Goal: Information Seeking & Learning: Understand process/instructions

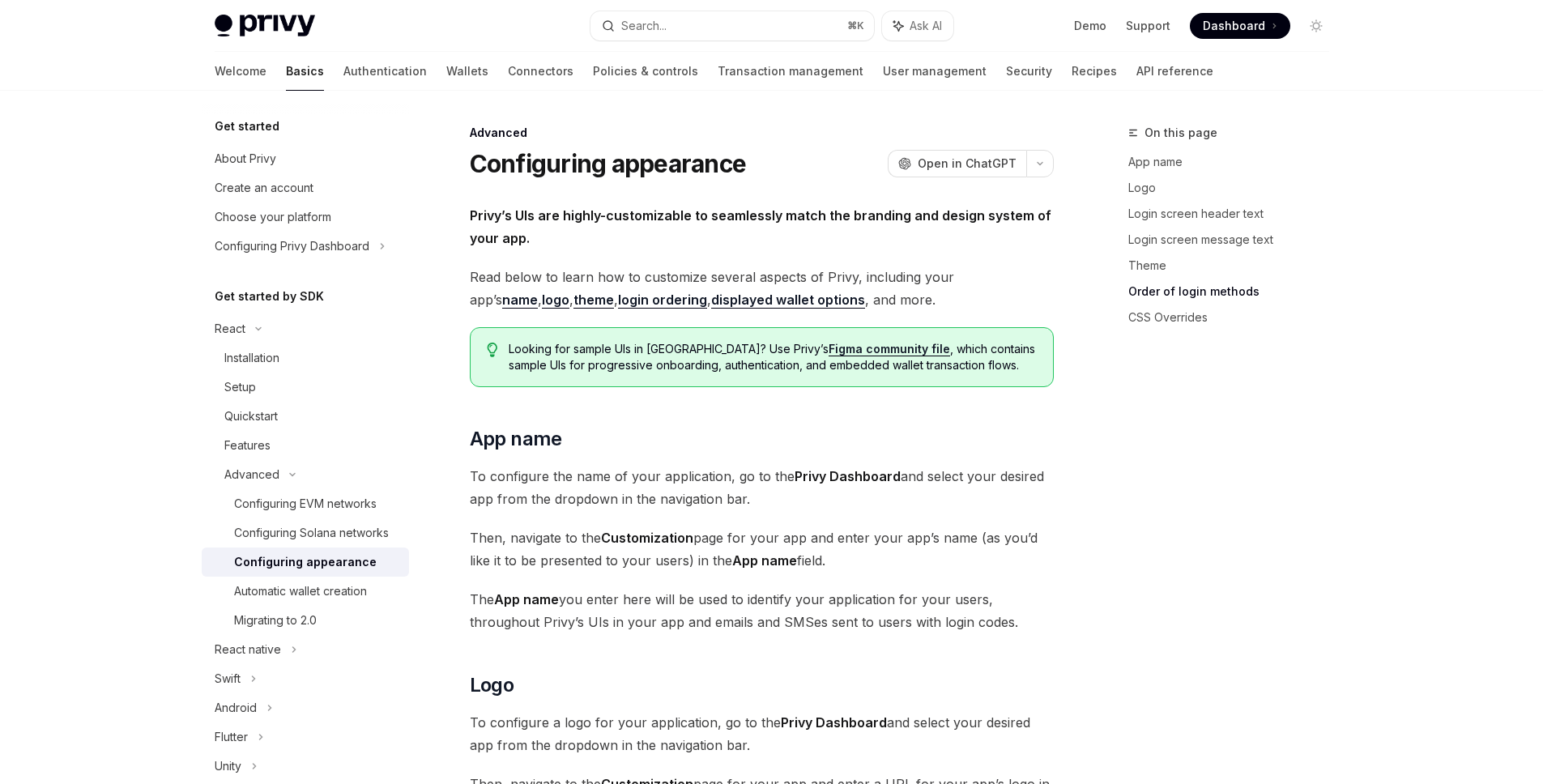
scroll to position [3741, 0]
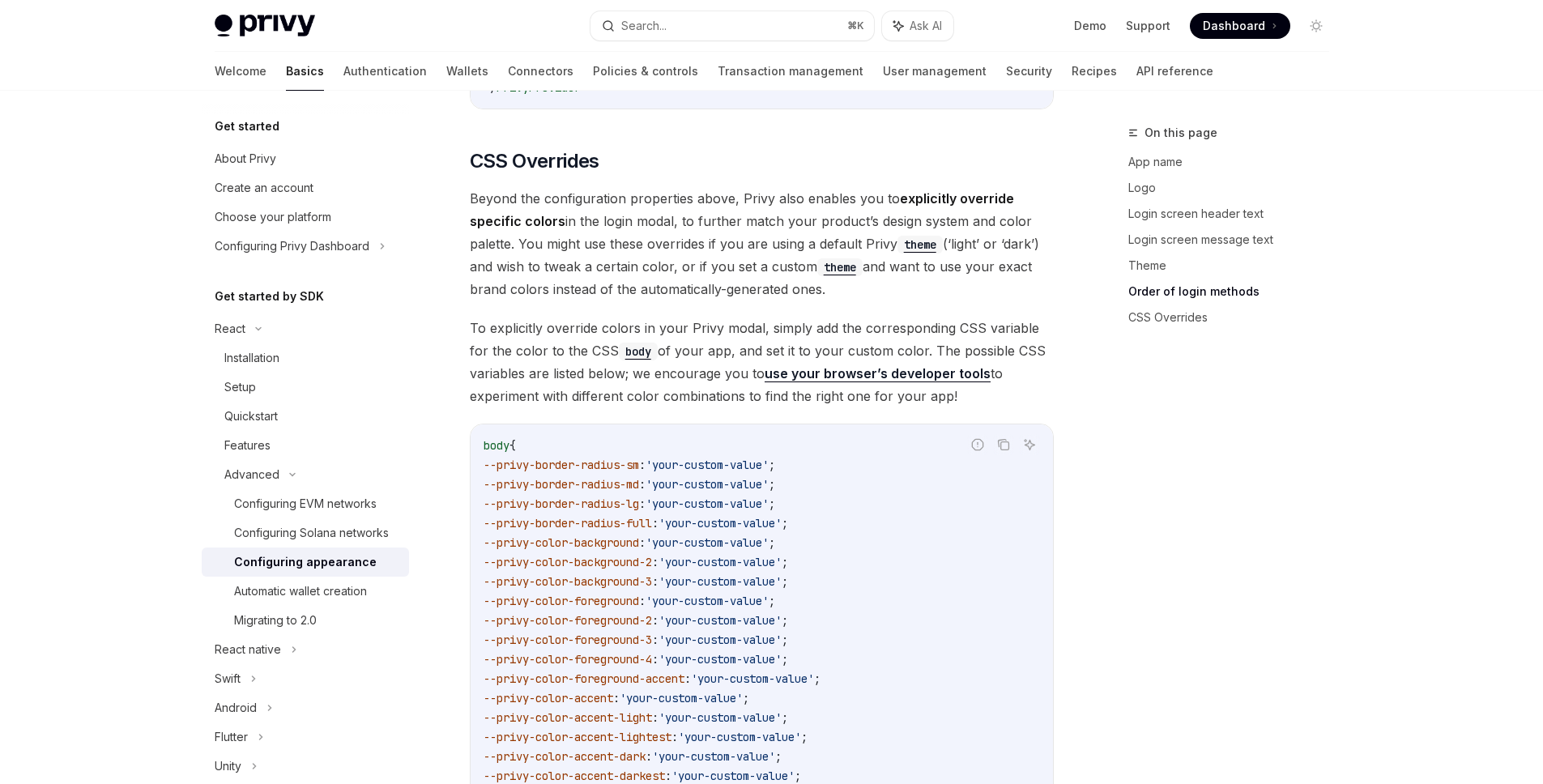
type textarea "*"
click at [754, 317] on span "To explicitly override colors in your Privy modal, simply add the corresponding…" at bounding box center [761, 362] width 584 height 91
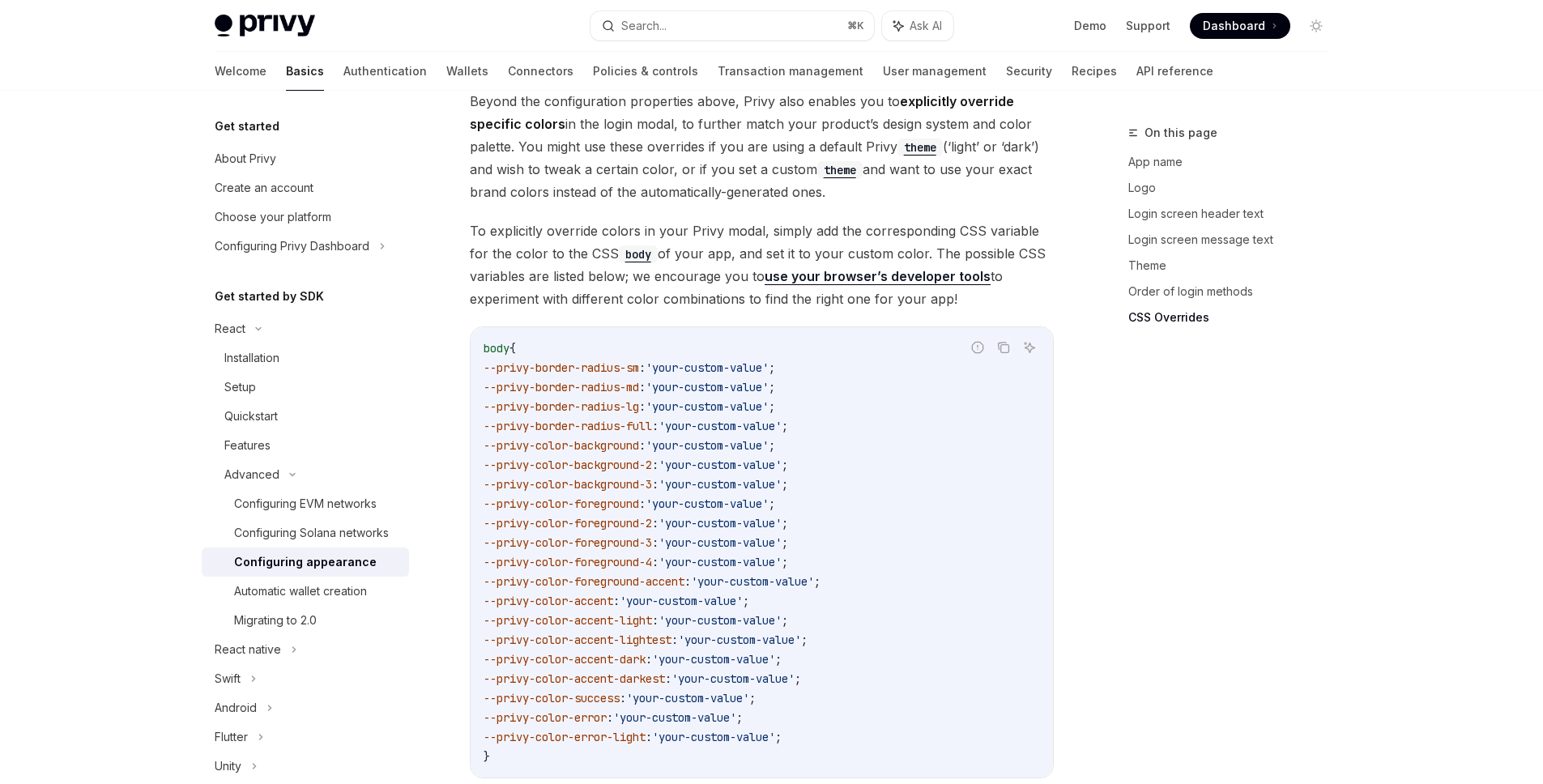
scroll to position [3803, 0]
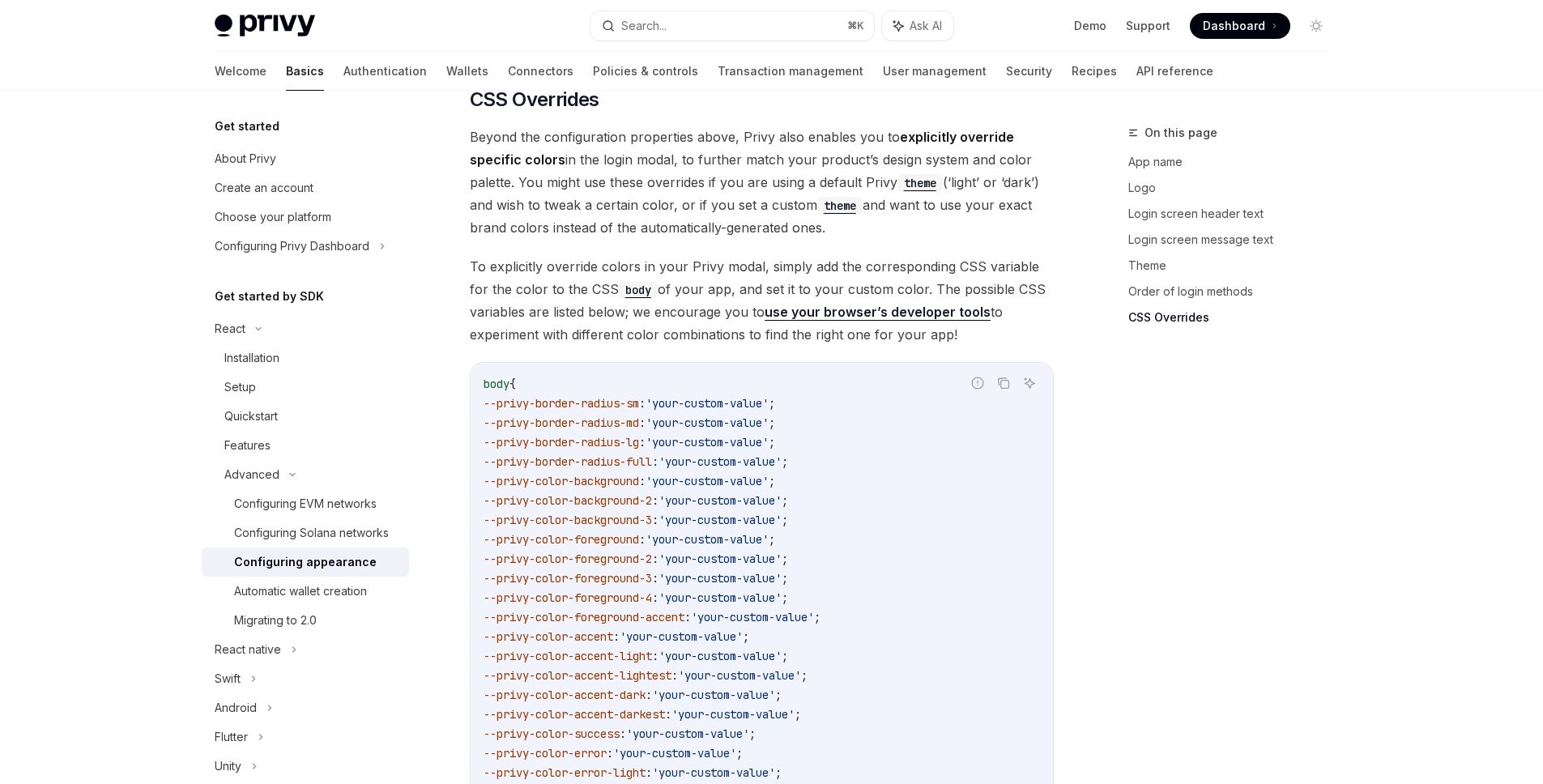
click at [913, 303] on link "use your browser’s developer tools" at bounding box center [878, 312] width 226 height 17
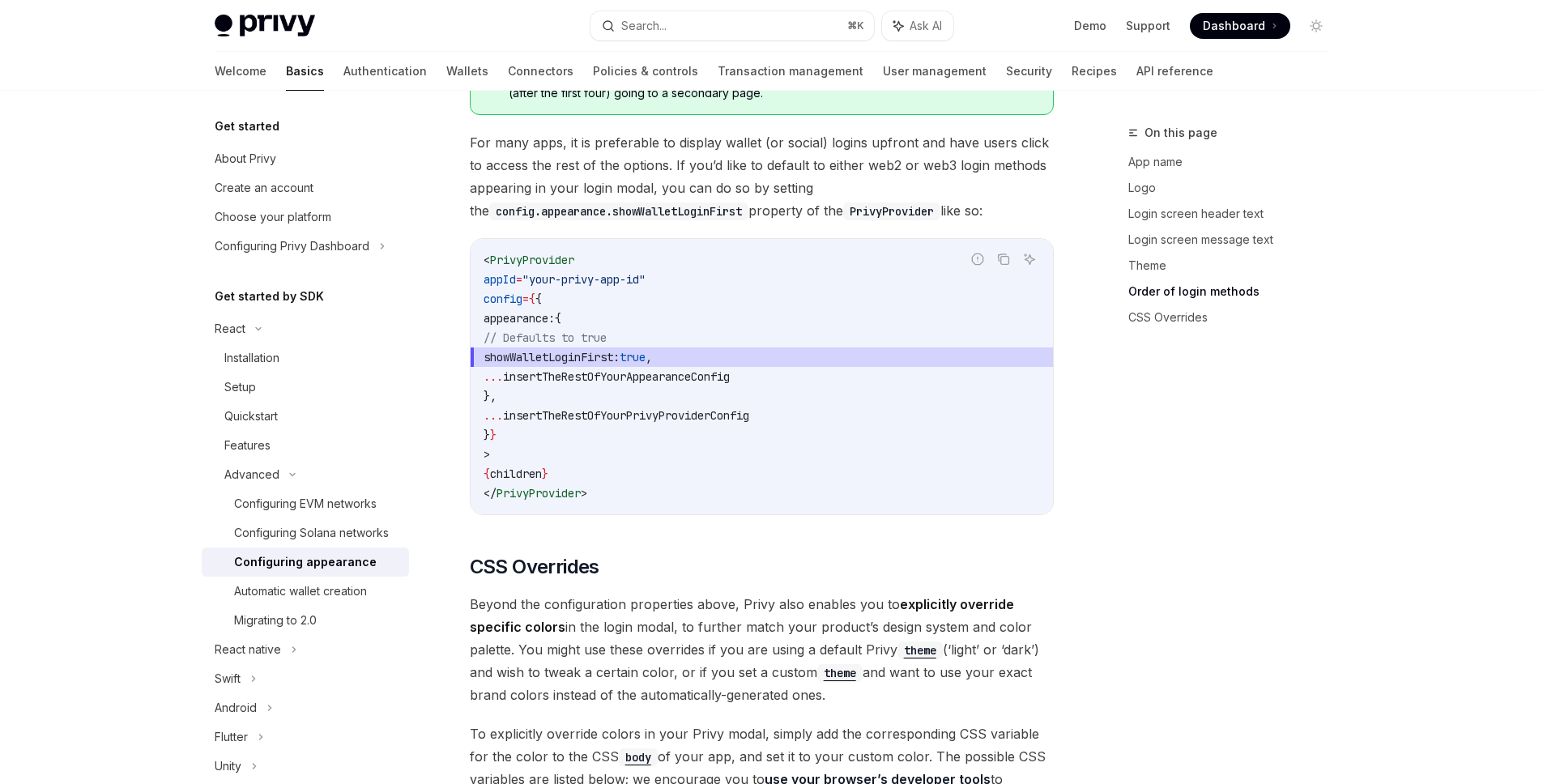
scroll to position [3335, 0]
click at [775, 594] on span "Beyond the configuration properties above, Privy also enables you to explicitly…" at bounding box center [761, 650] width 584 height 113
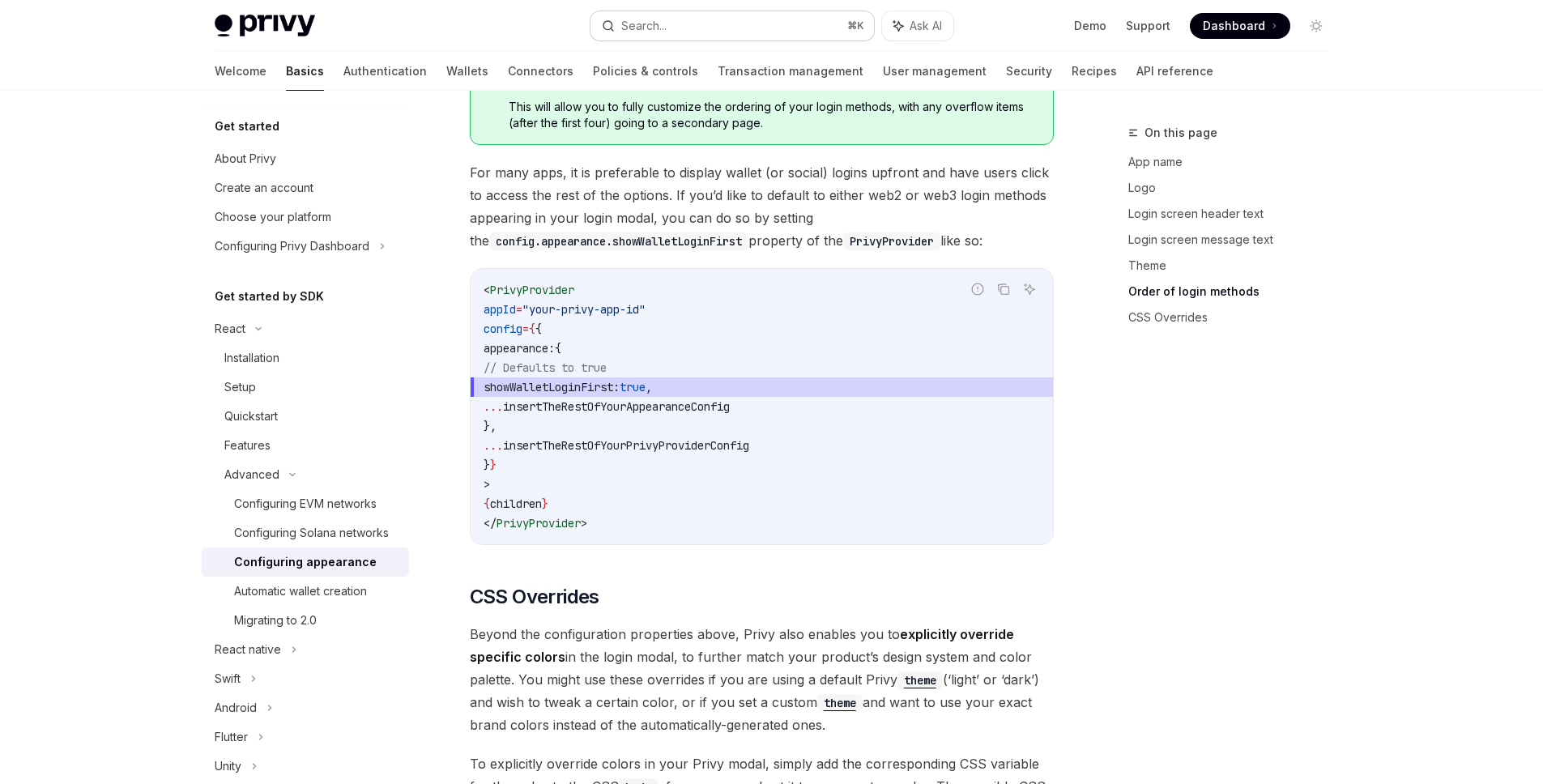
click at [779, 22] on button "Search... ⌘ K" at bounding box center [732, 26] width 284 height 29
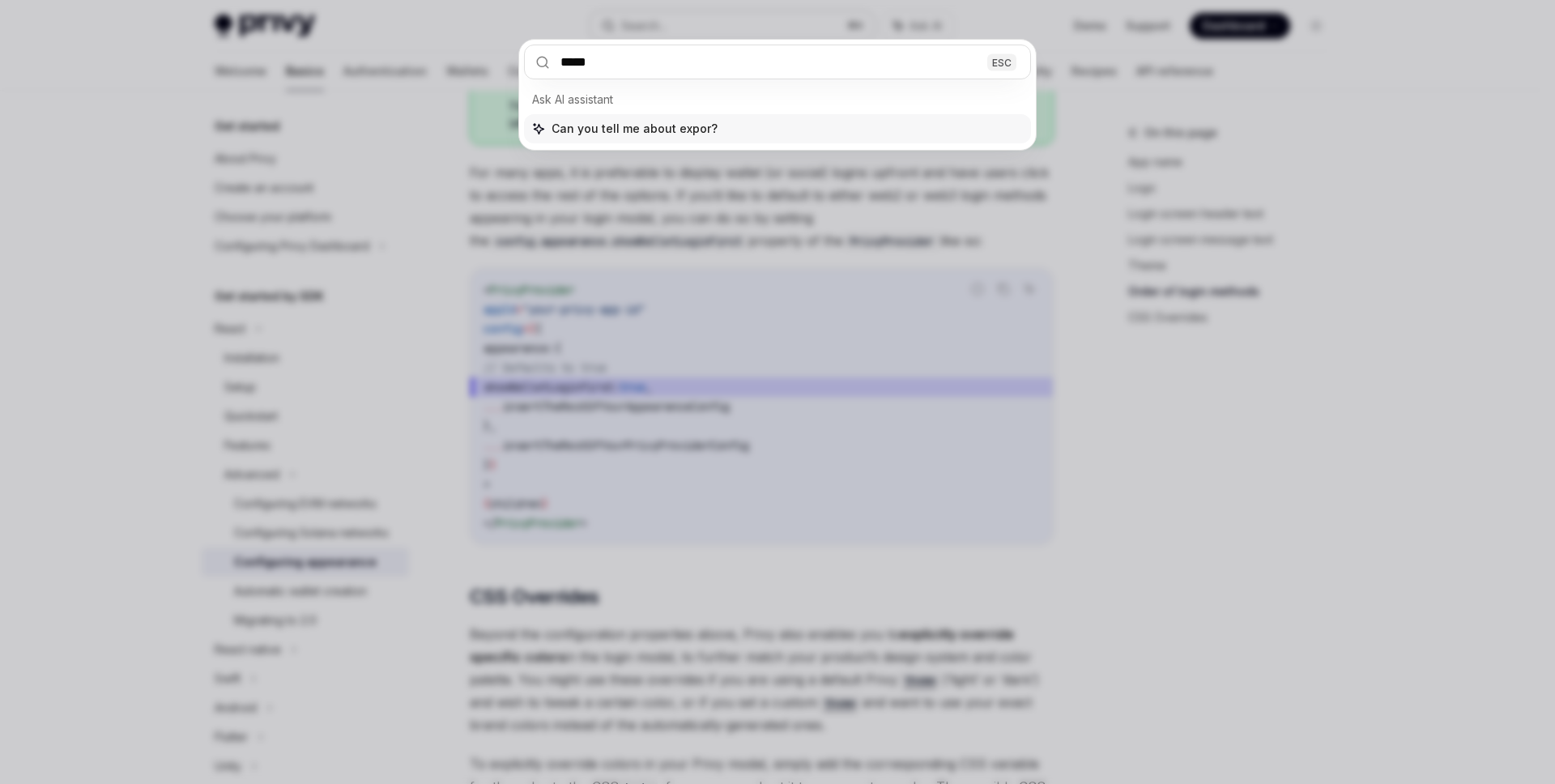
type input "******"
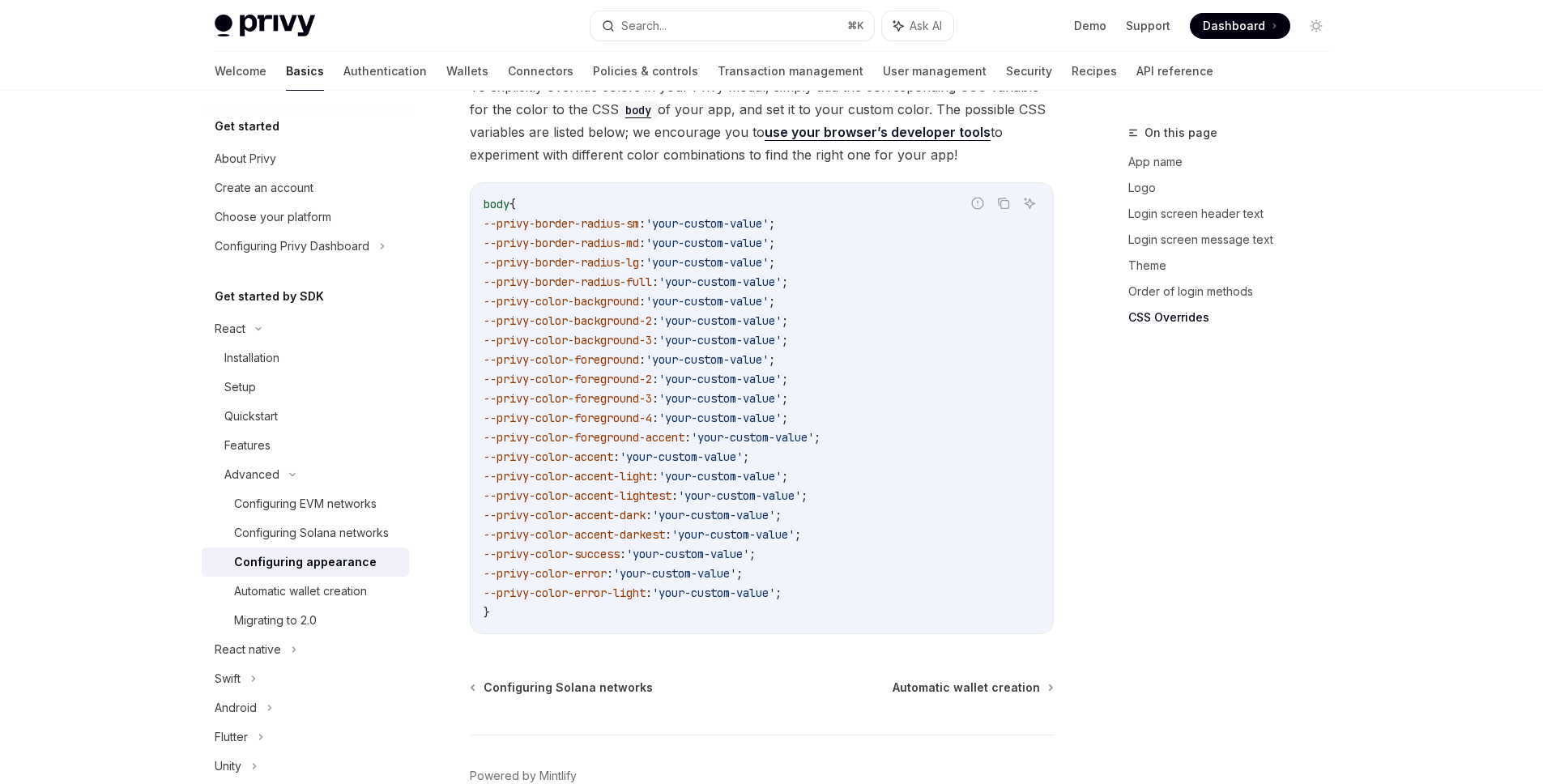
scroll to position [3972, 0]
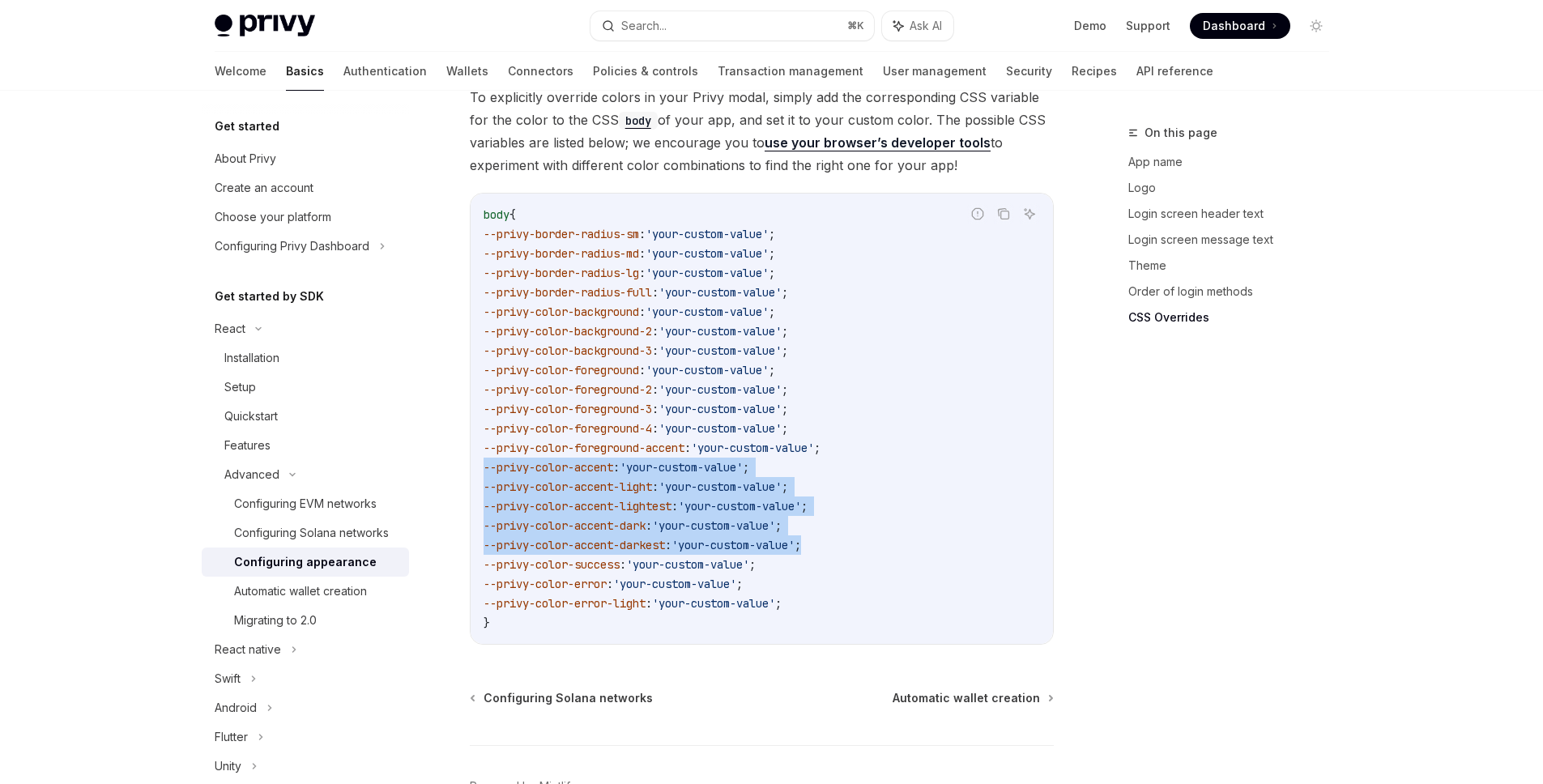
drag, startPoint x: 848, startPoint y: 521, endPoint x: 466, endPoint y: 452, distance: 388.2
copy code "--privy-color-accent : 'your-custom-value' ; --privy-color-accent-light : 'your…"
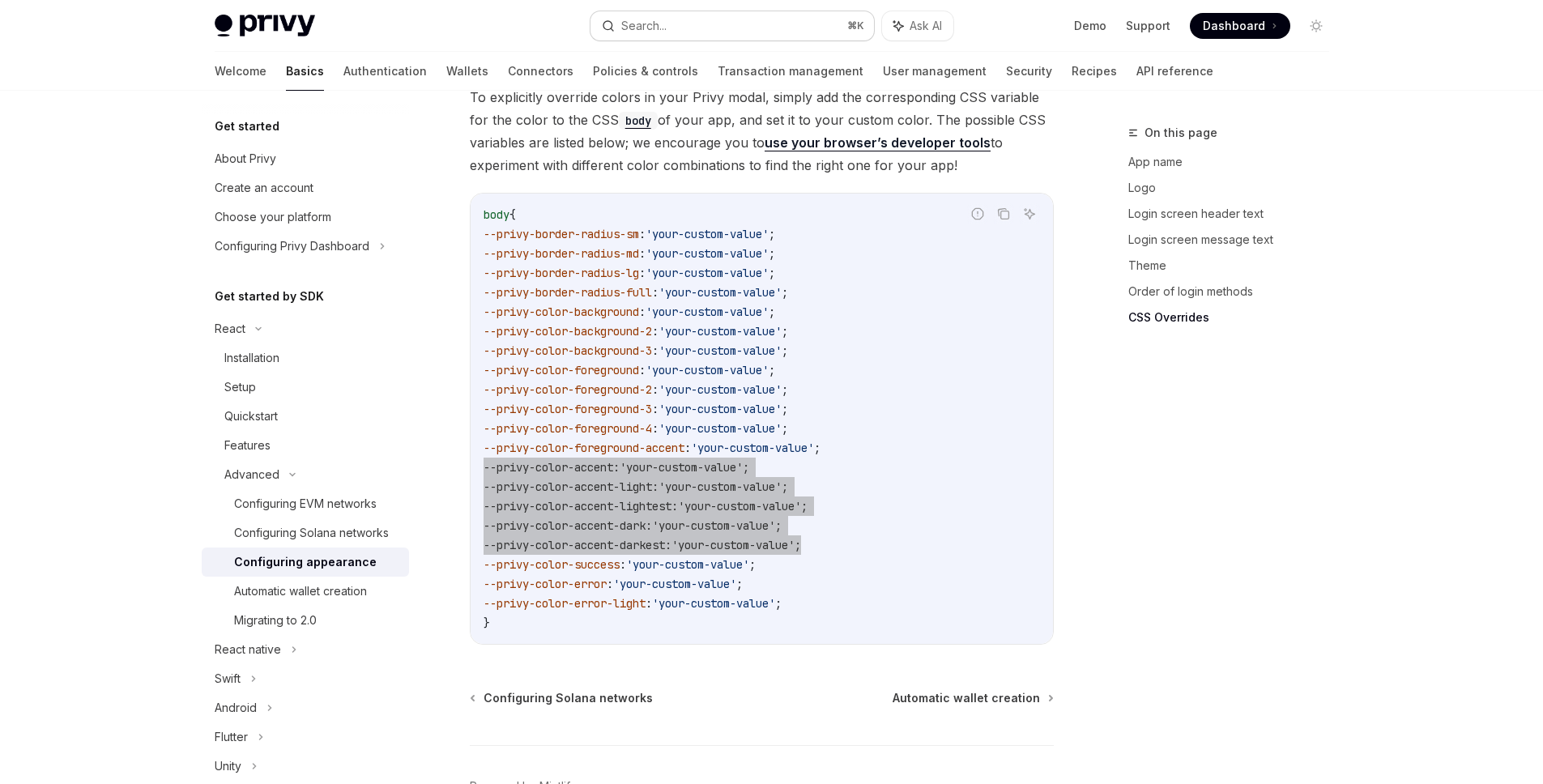
type textarea "*"
